Goal: Task Accomplishment & Management: Use online tool/utility

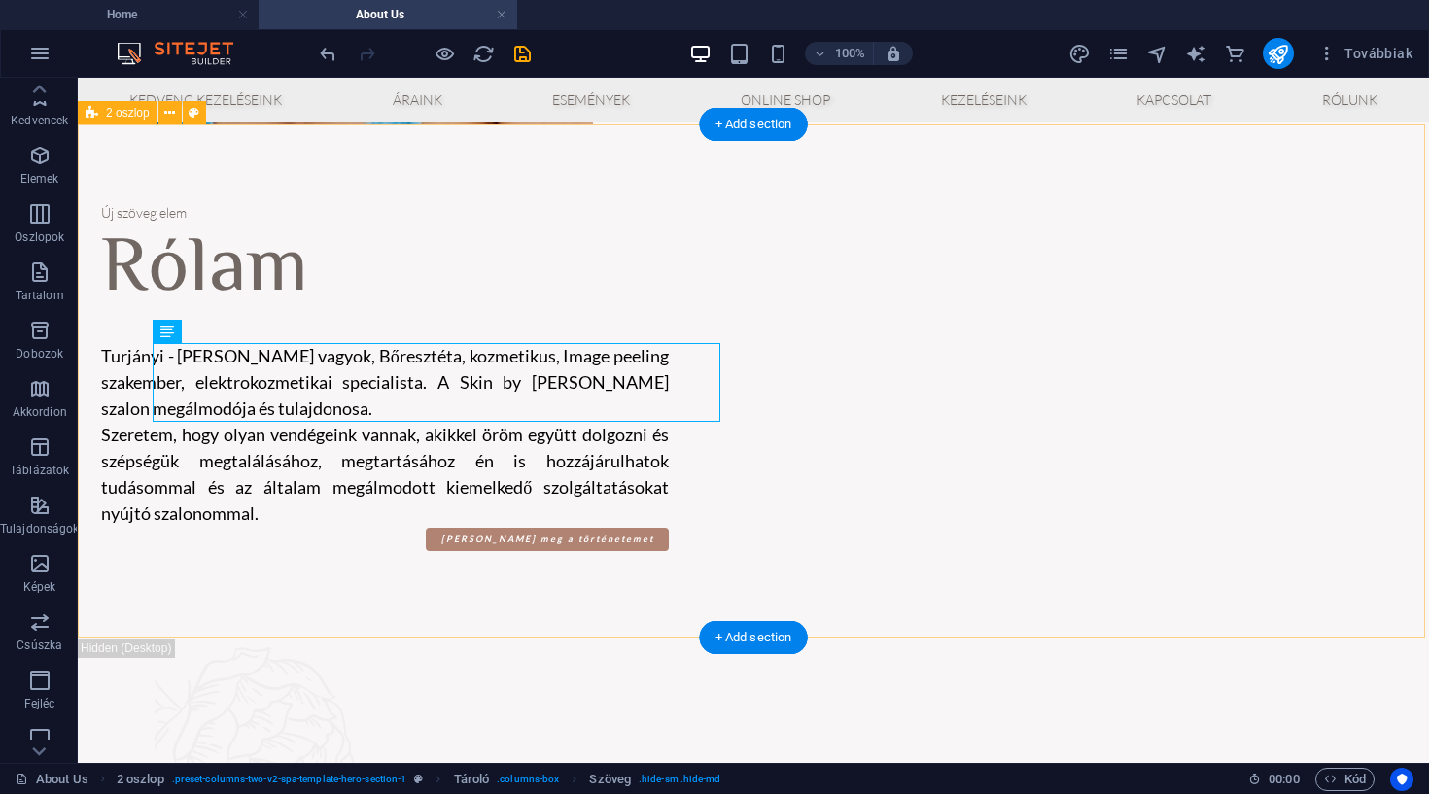
scroll to position [173, 0]
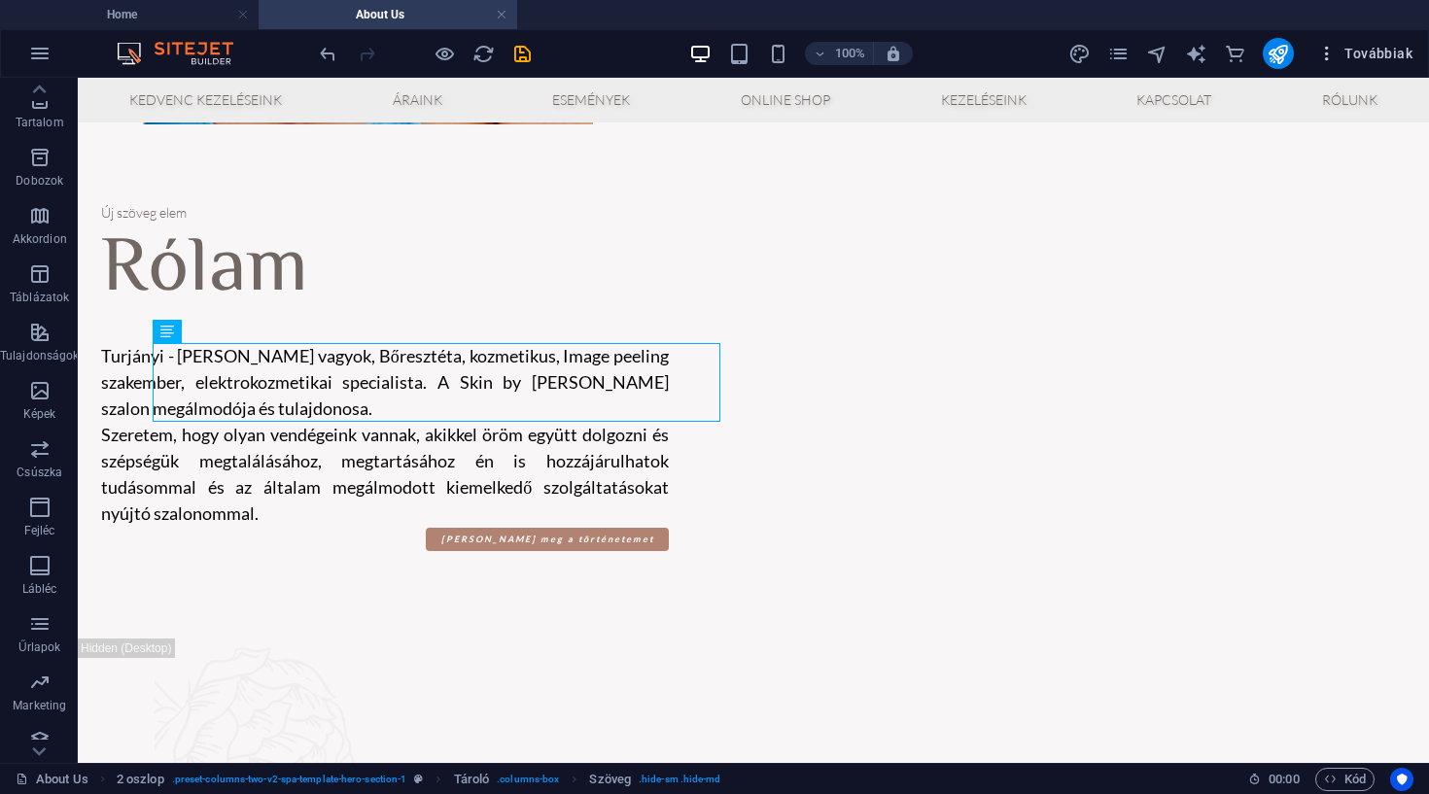
click at [1374, 48] on span "Továbbiak" at bounding box center [1364, 53] width 95 height 19
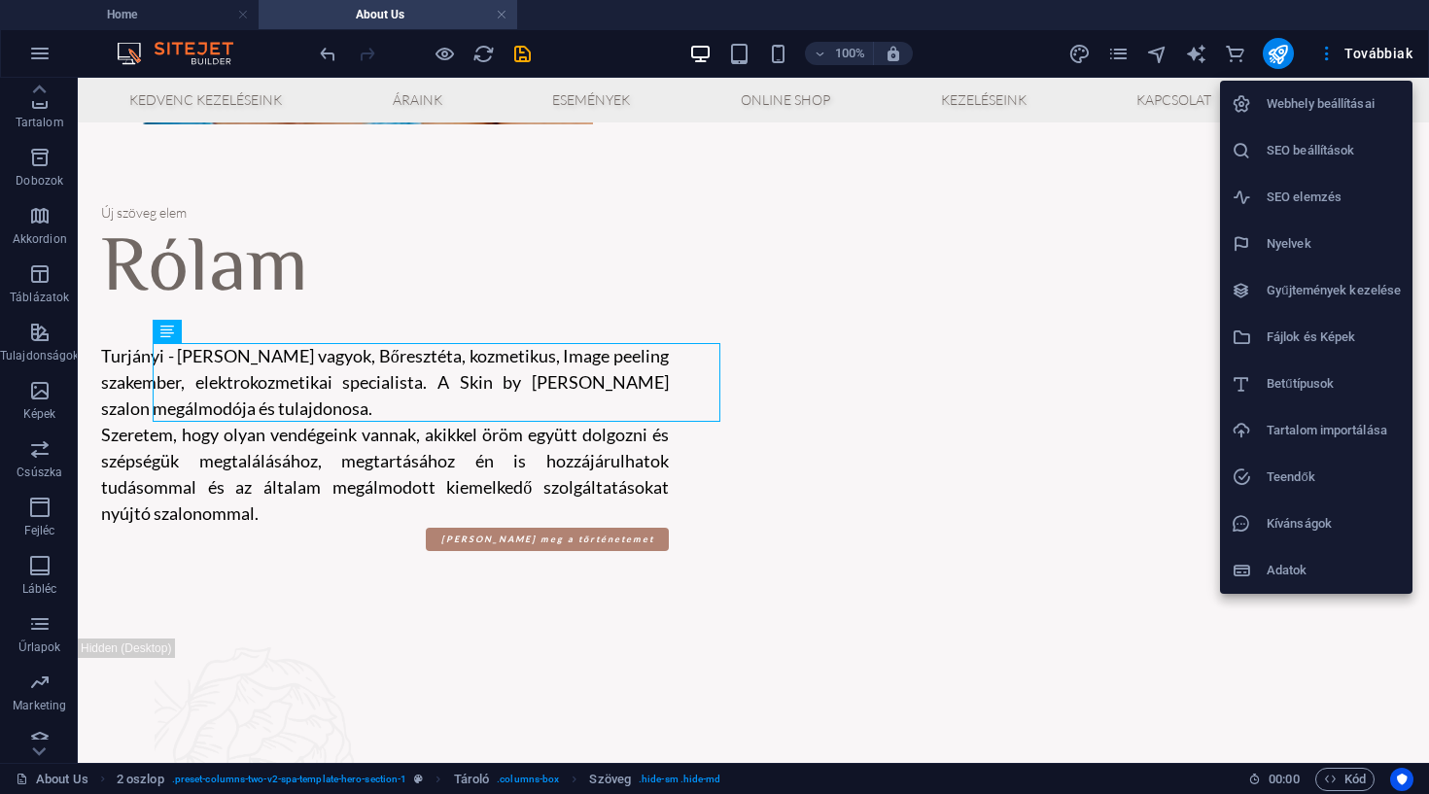
click at [34, 51] on div at bounding box center [714, 397] width 1429 height 794
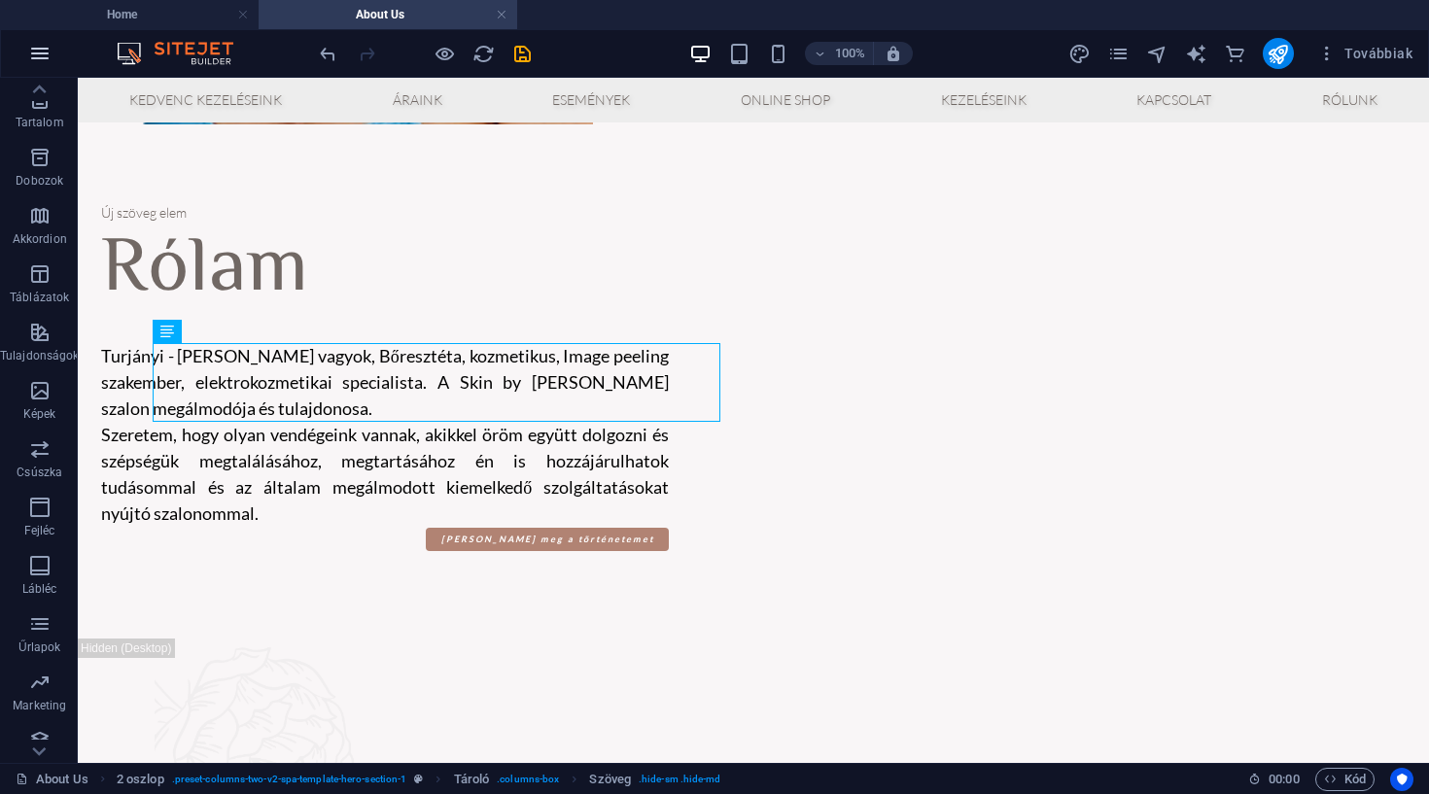
click at [37, 52] on icon "button" at bounding box center [39, 53] width 23 height 23
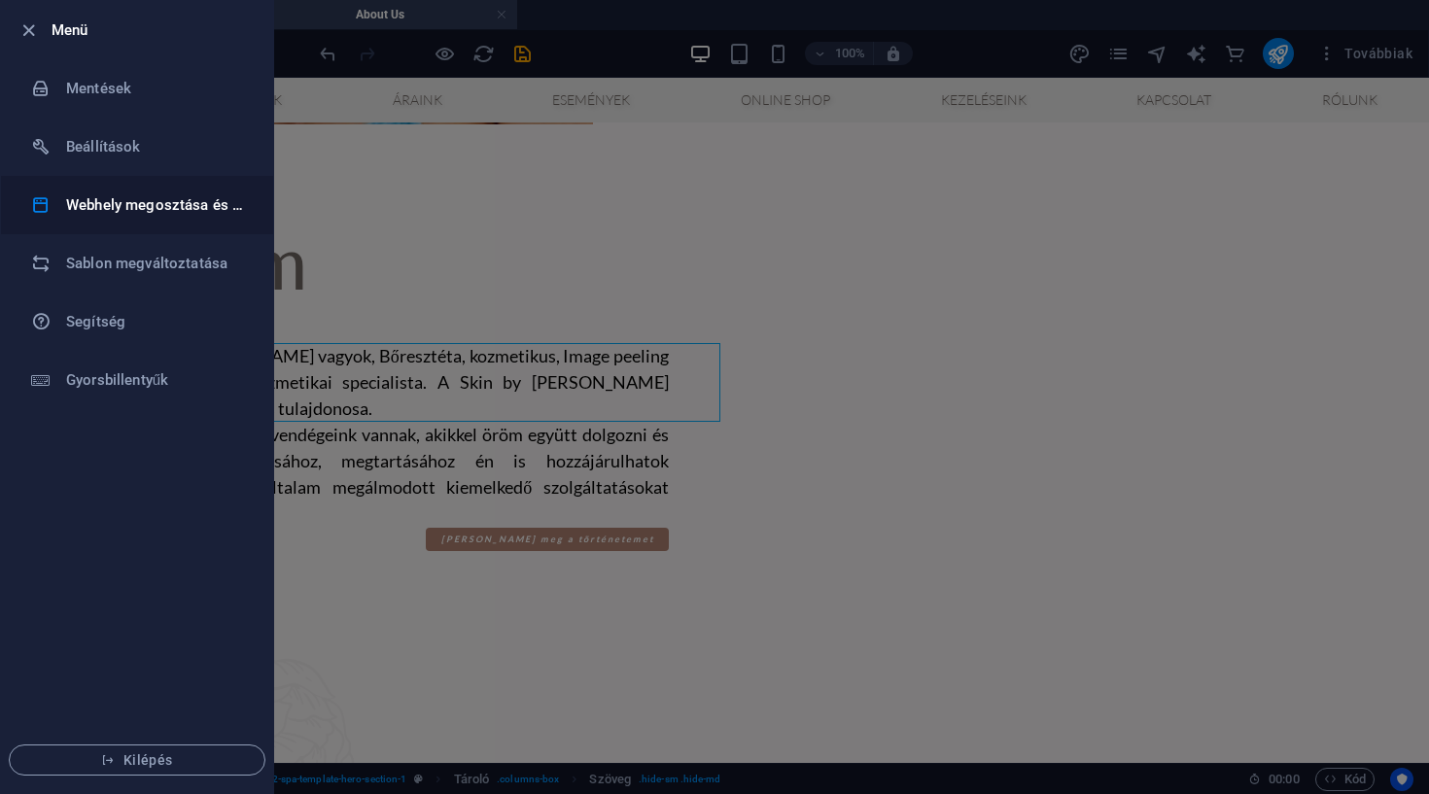
click at [113, 201] on h6 "Webhely megosztása és másolása" at bounding box center [156, 204] width 180 height 23
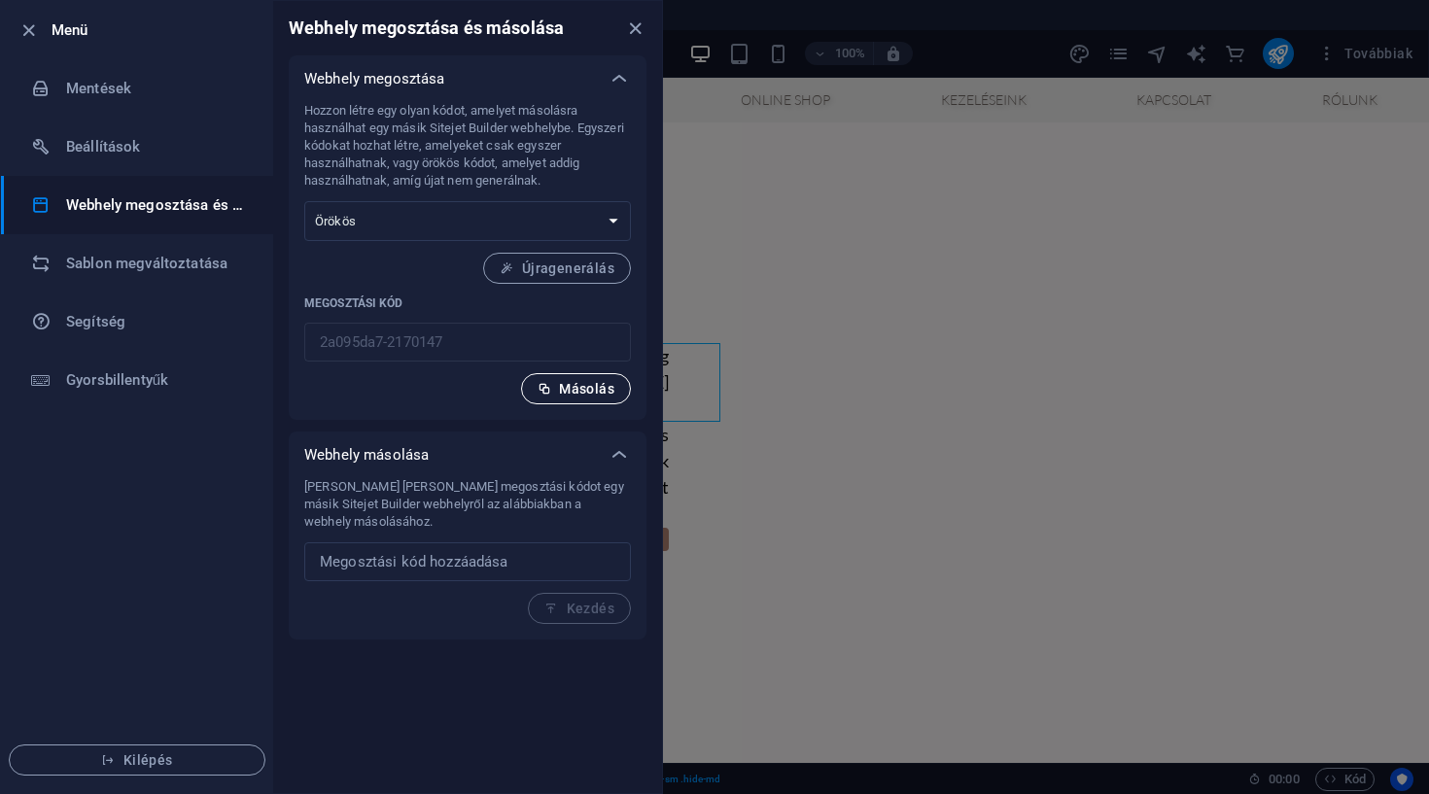
click at [586, 388] on span "Másolás" at bounding box center [575, 389] width 77 height 16
click at [519, 563] on input "text" at bounding box center [467, 561] width 327 height 39
paste input "2a095da7-2170147"
type input "2"
click at [450, 375] on div "Hozzon létre egy olyan kódot, amelyet másolásra használhat egy másik Sitejet Bu…" at bounding box center [467, 253] width 327 height 302
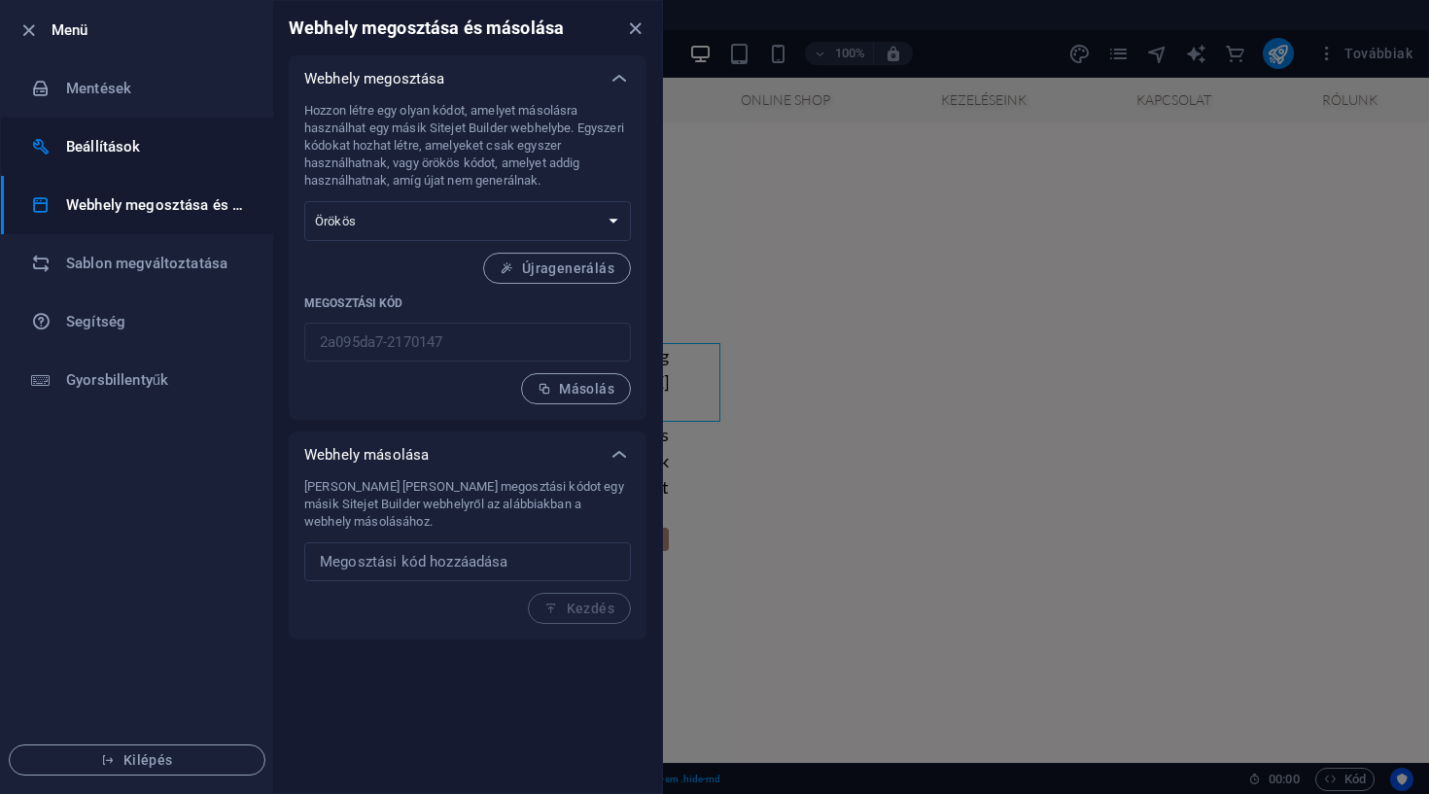
click at [138, 156] on h6 "Beállítások" at bounding box center [156, 146] width 180 height 23
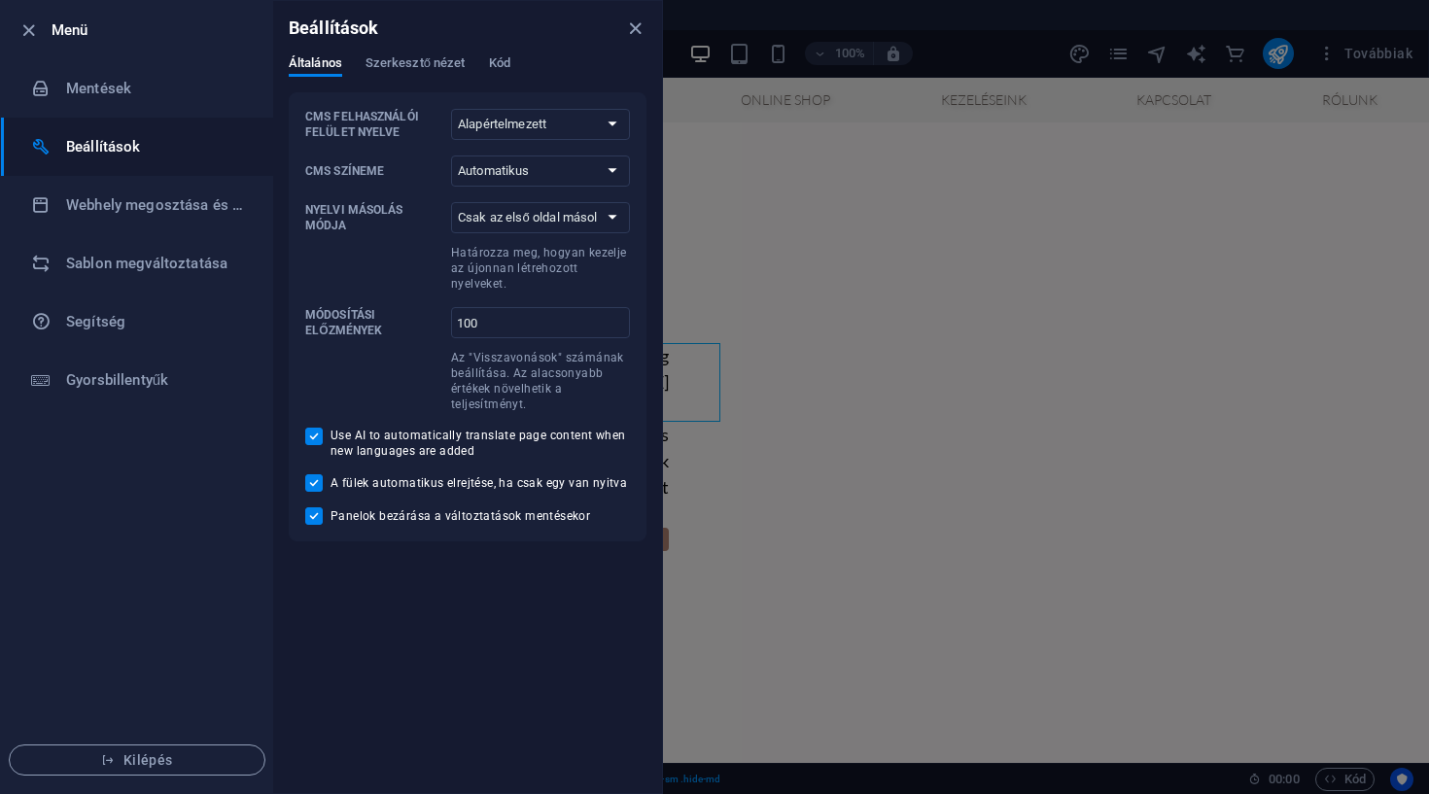
click at [505, 78] on div "Általános Szerkesztő nézet Kód" at bounding box center [468, 73] width 358 height 37
click at [503, 70] on span "Kód" at bounding box center [499, 65] width 21 height 27
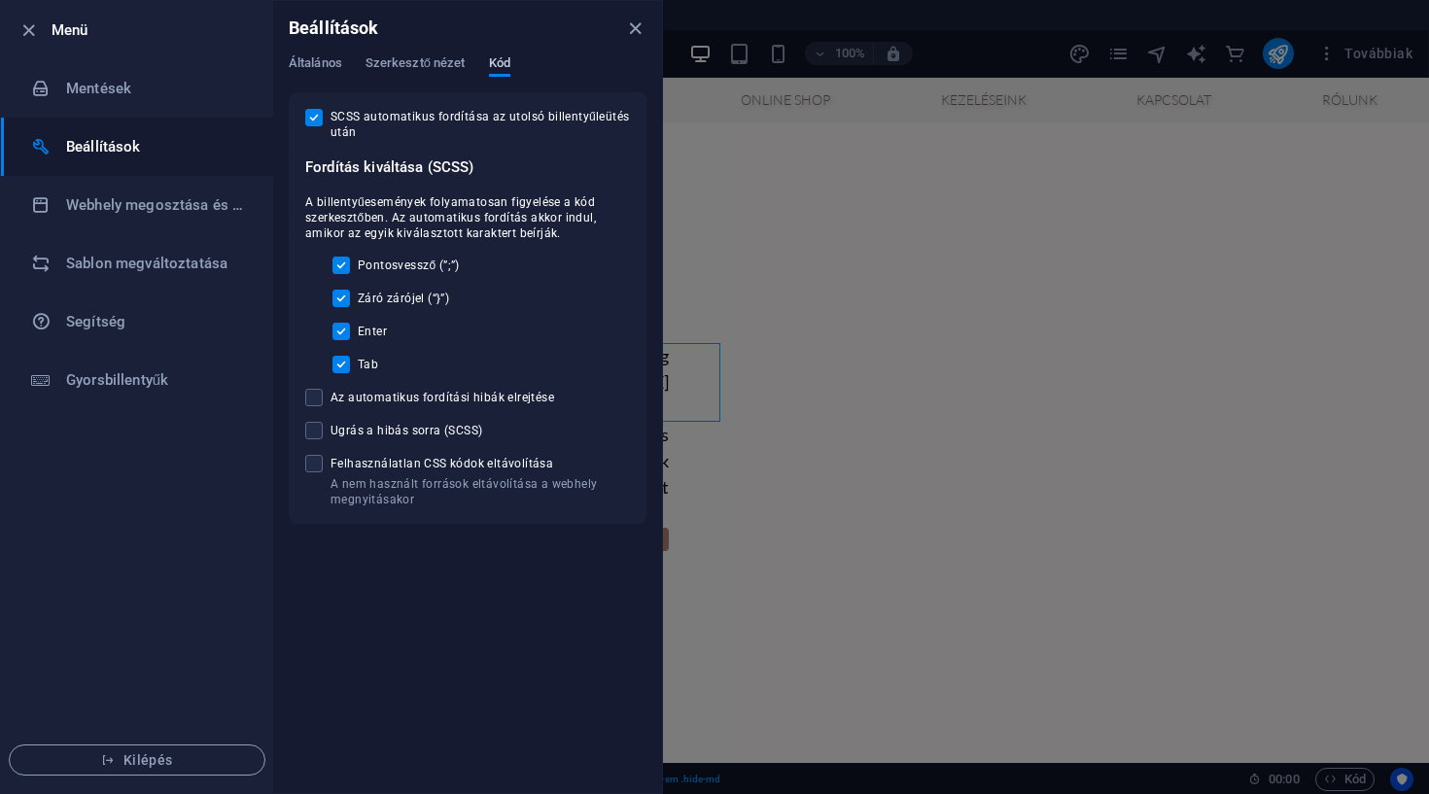
click at [504, 70] on span "Kód" at bounding box center [499, 65] width 21 height 27
click at [635, 34] on icon "close" at bounding box center [635, 28] width 22 height 22
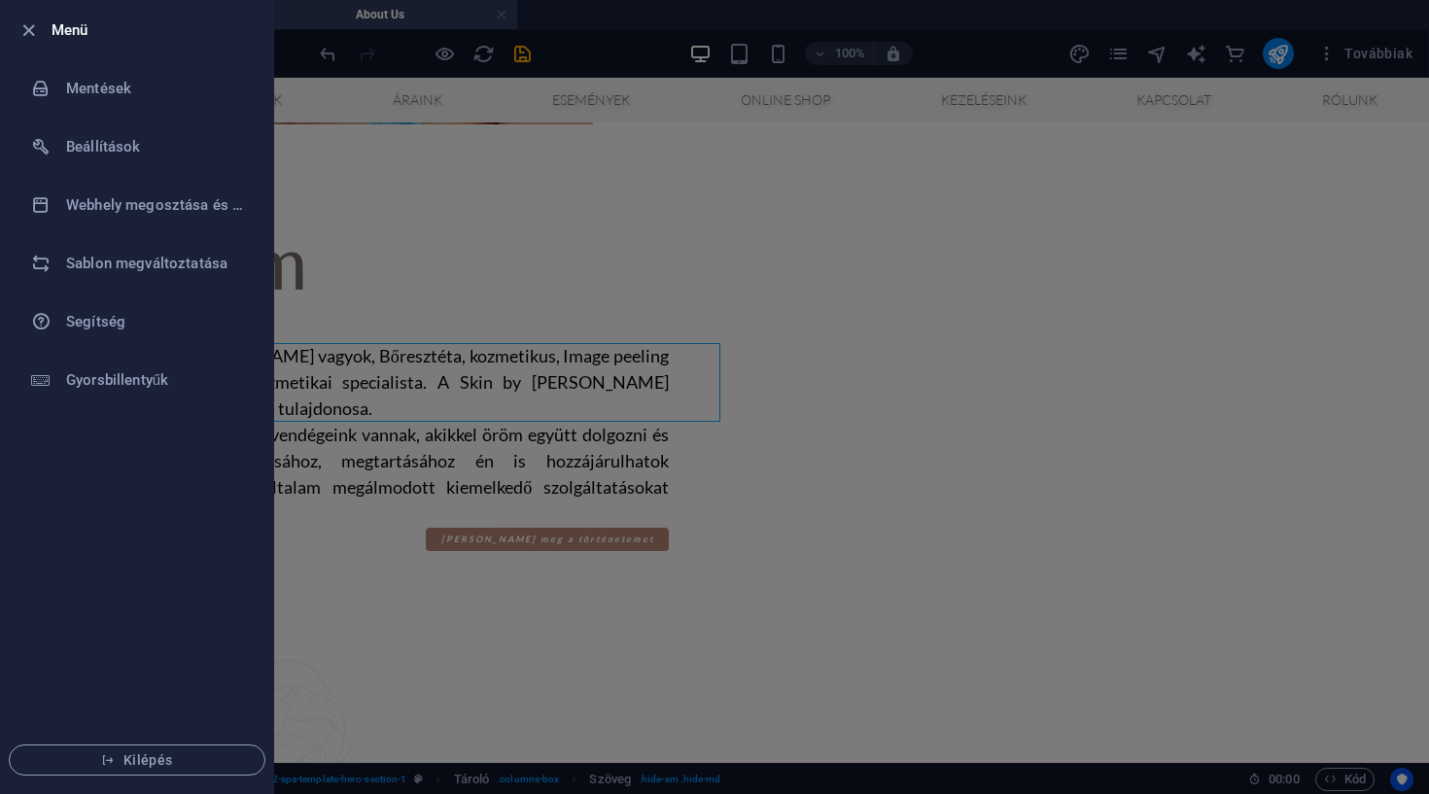
click at [675, 260] on div at bounding box center [714, 397] width 1429 height 794
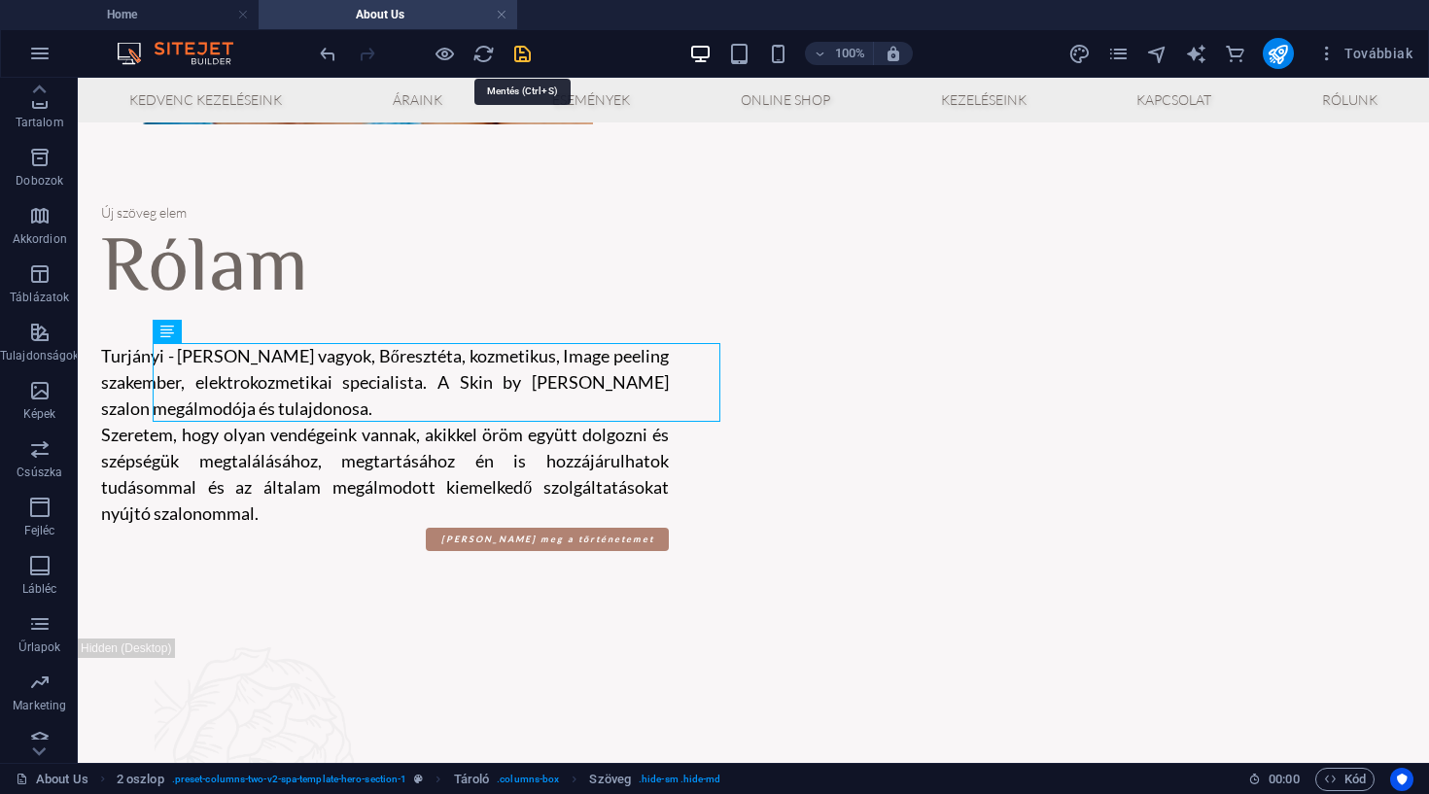
click at [525, 54] on icon "save" at bounding box center [522, 54] width 22 height 22
